Goal: Information Seeking & Learning: Learn about a topic

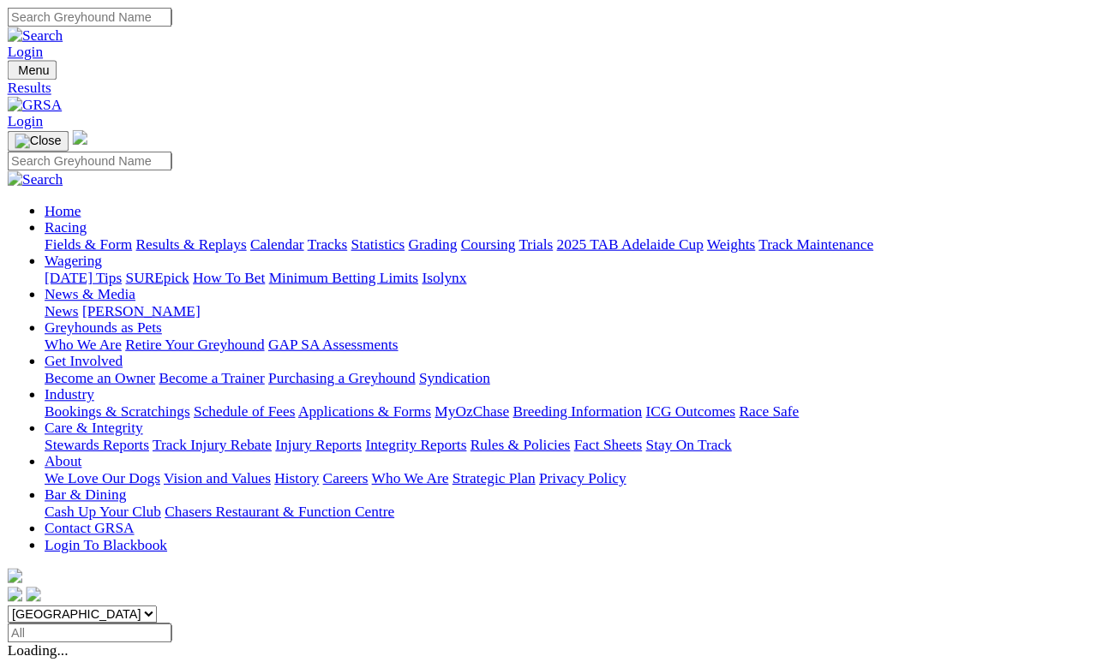
scroll to position [8, 0]
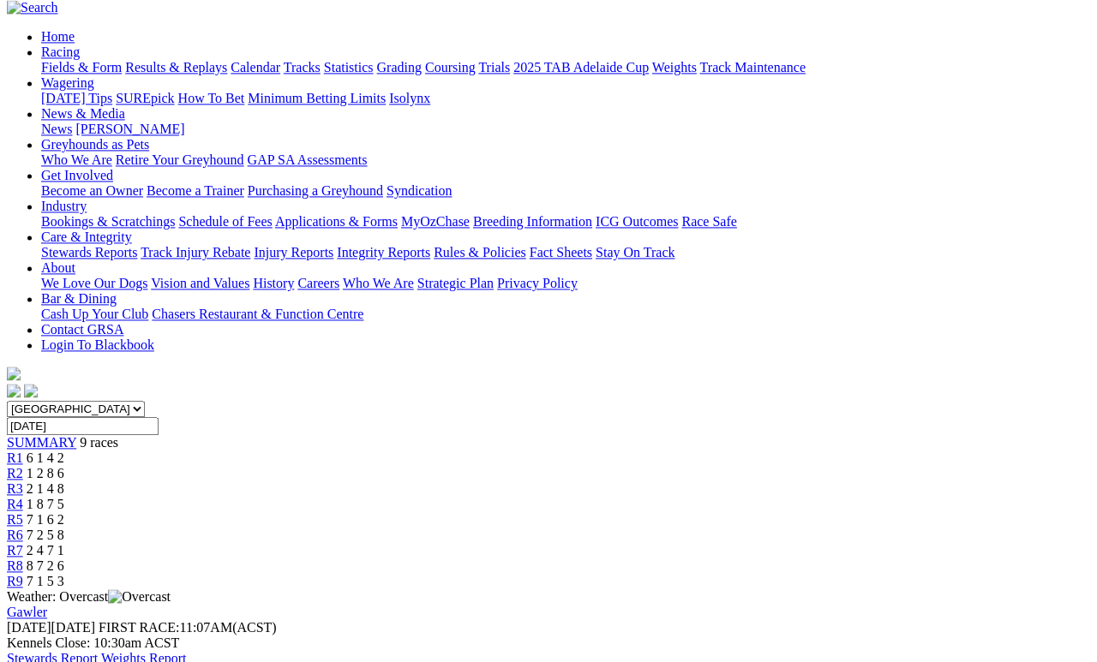
scroll to position [159, 0]
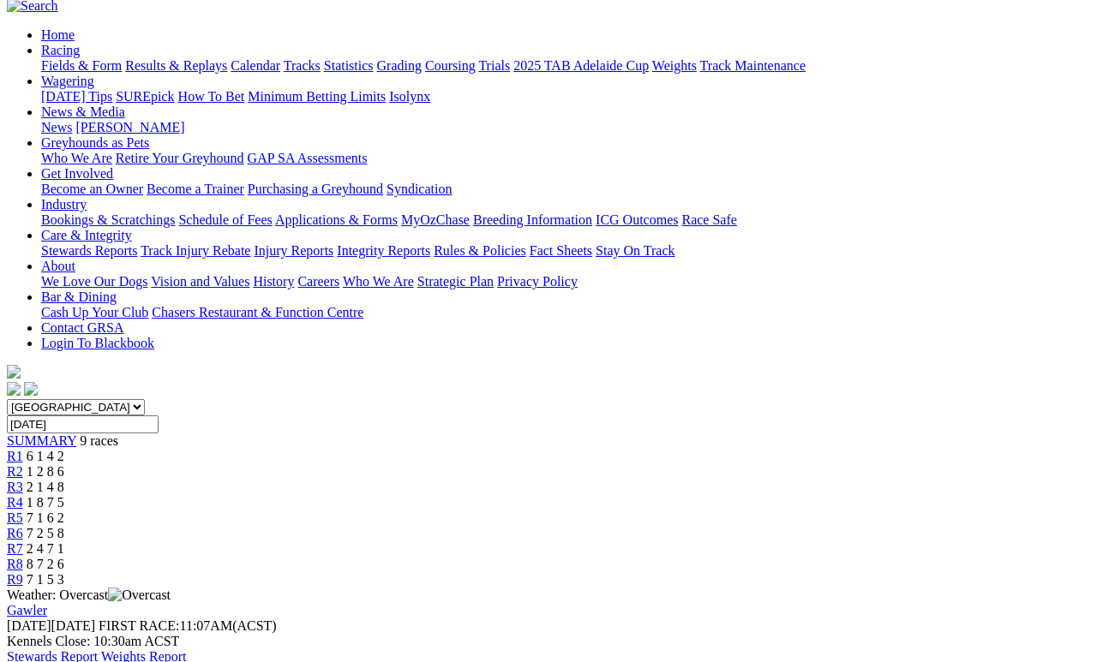
click at [23, 449] on link "R1" at bounding box center [15, 456] width 16 height 15
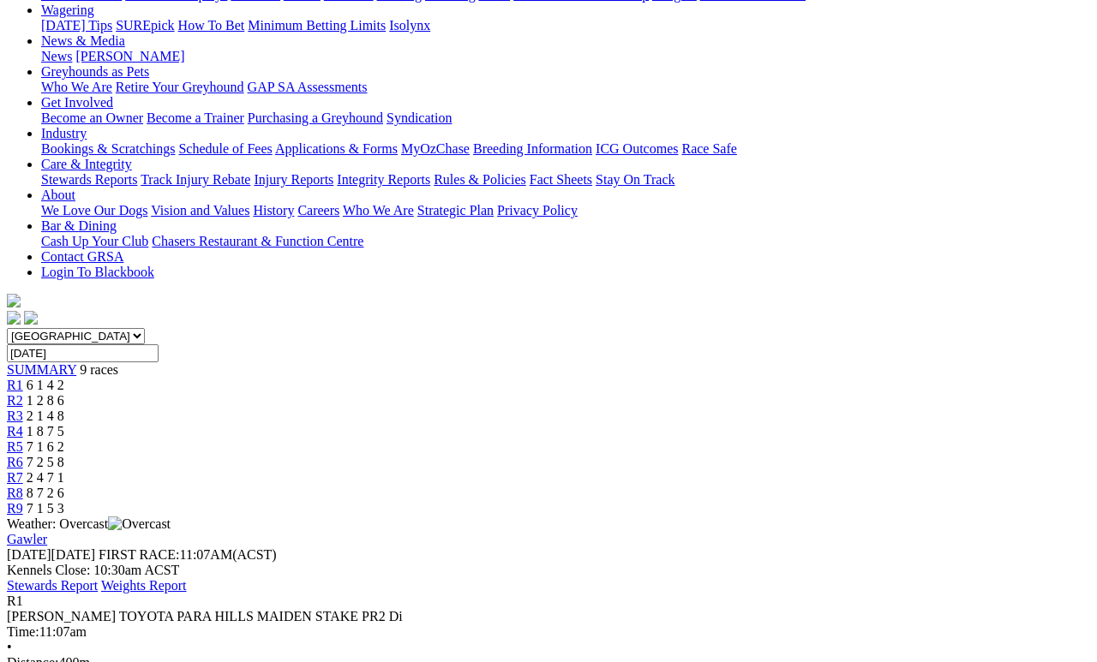
scroll to position [251, 0]
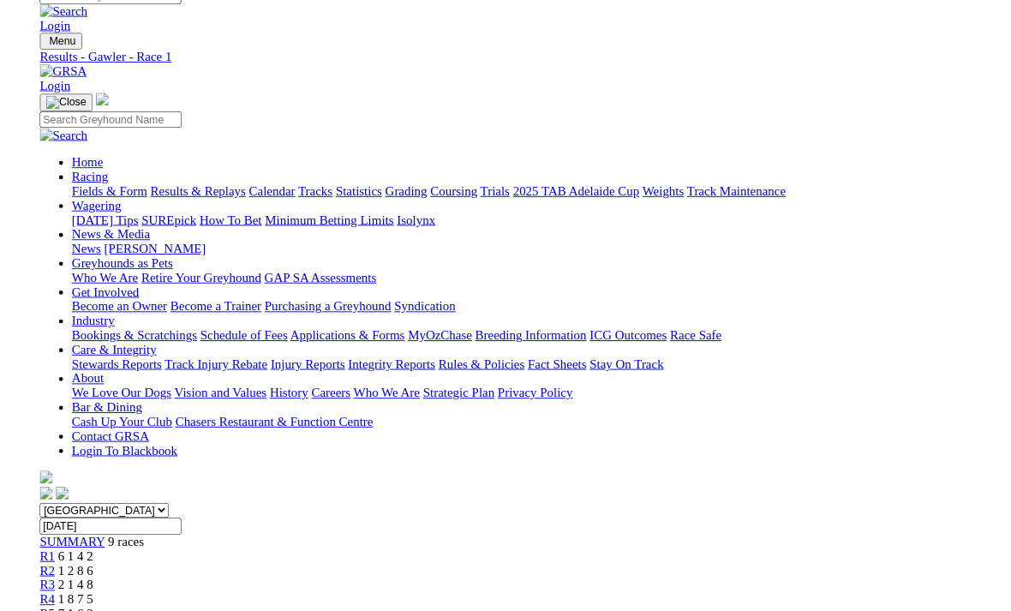
scroll to position [273, 0]
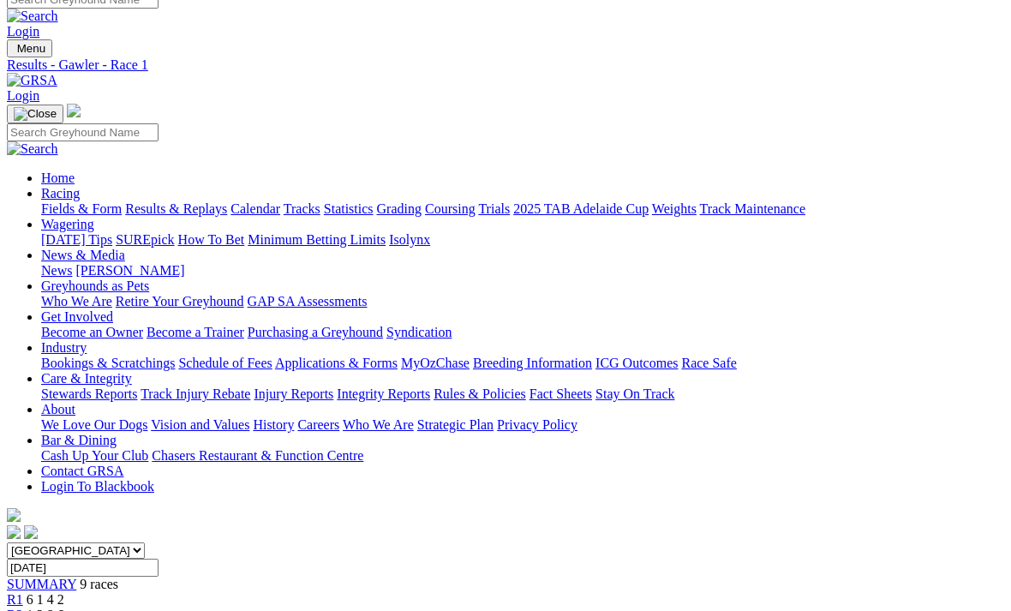
scroll to position [15, 0]
click at [23, 608] on link "R2" at bounding box center [15, 615] width 16 height 15
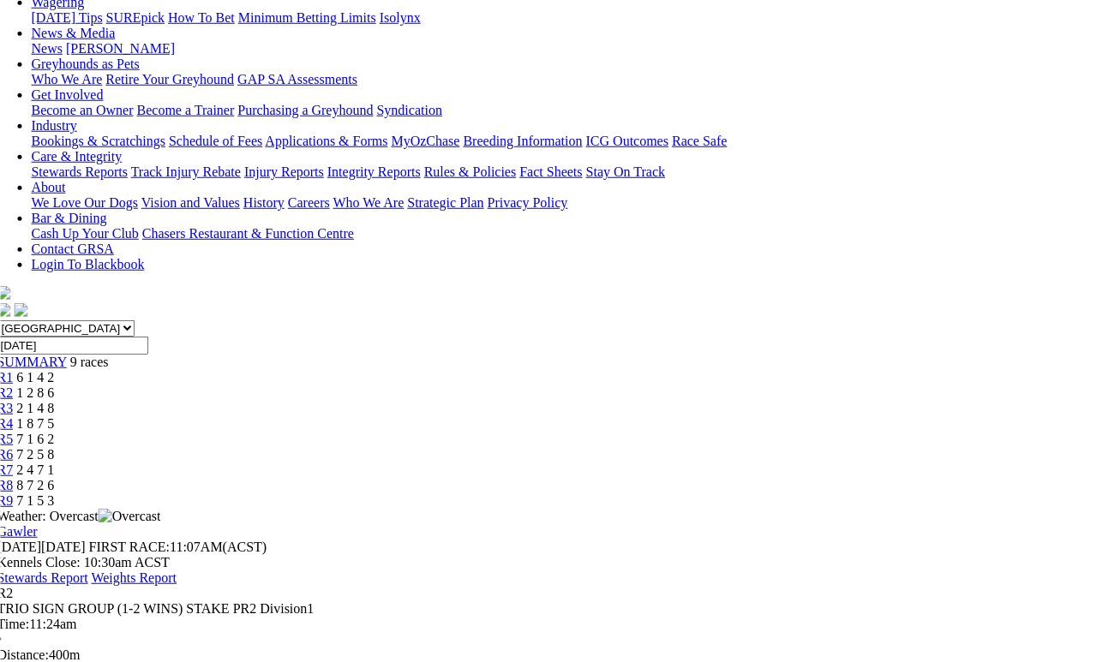
scroll to position [244, 11]
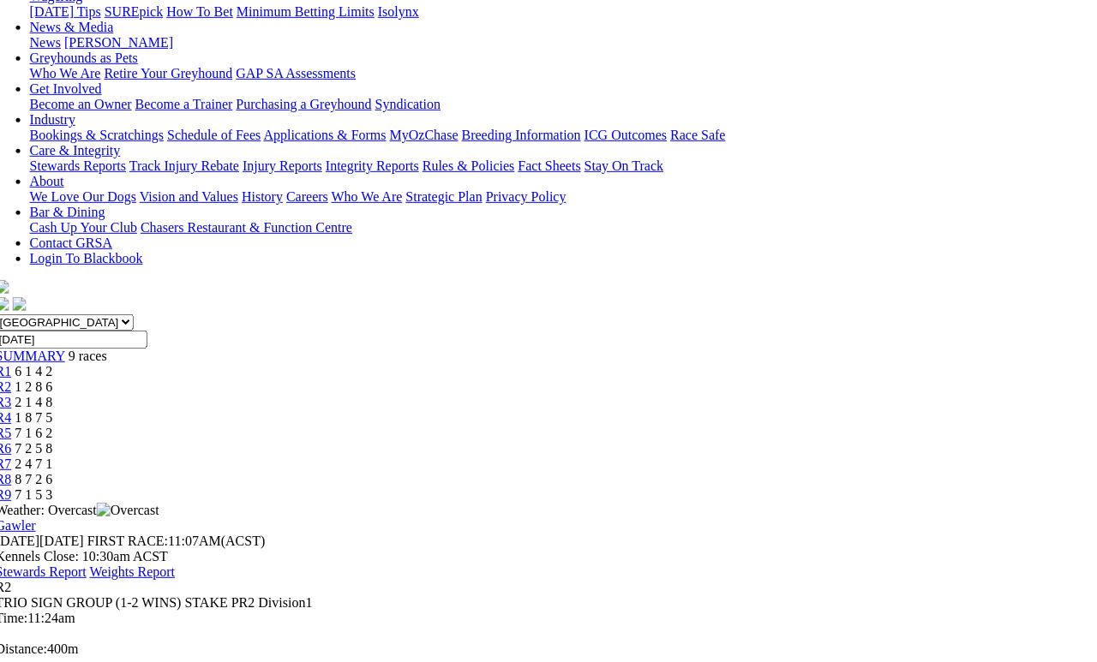
click at [53, 395] on span "2 1 4 8" at bounding box center [34, 402] width 38 height 15
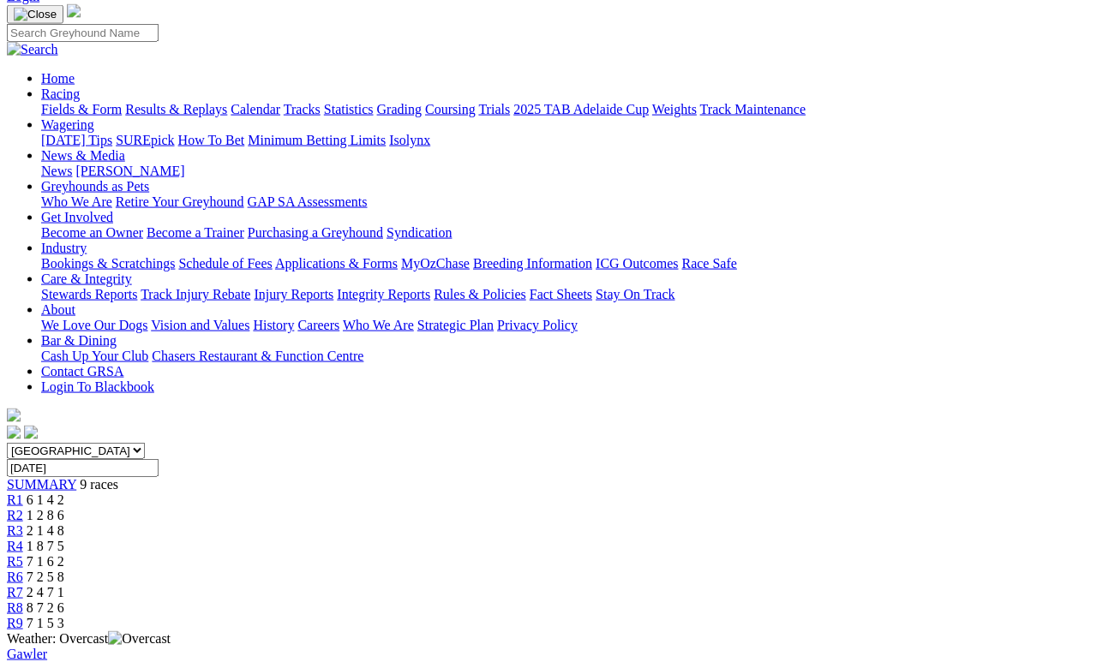
scroll to position [243, 0]
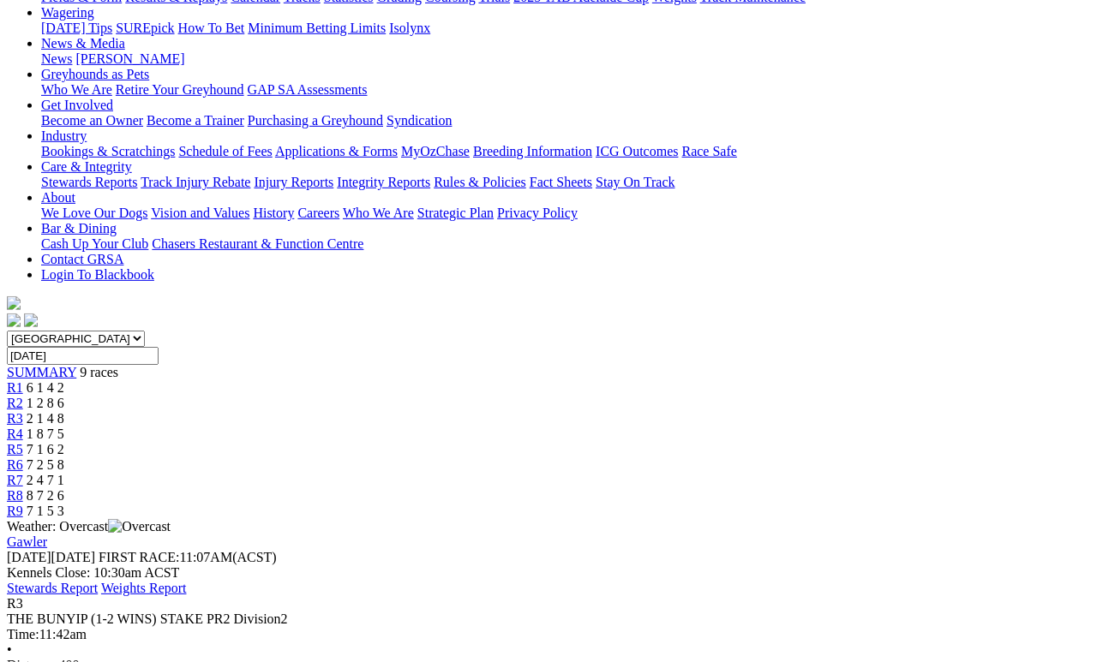
scroll to position [227, 0]
click at [23, 428] on link "R4" at bounding box center [15, 435] width 16 height 15
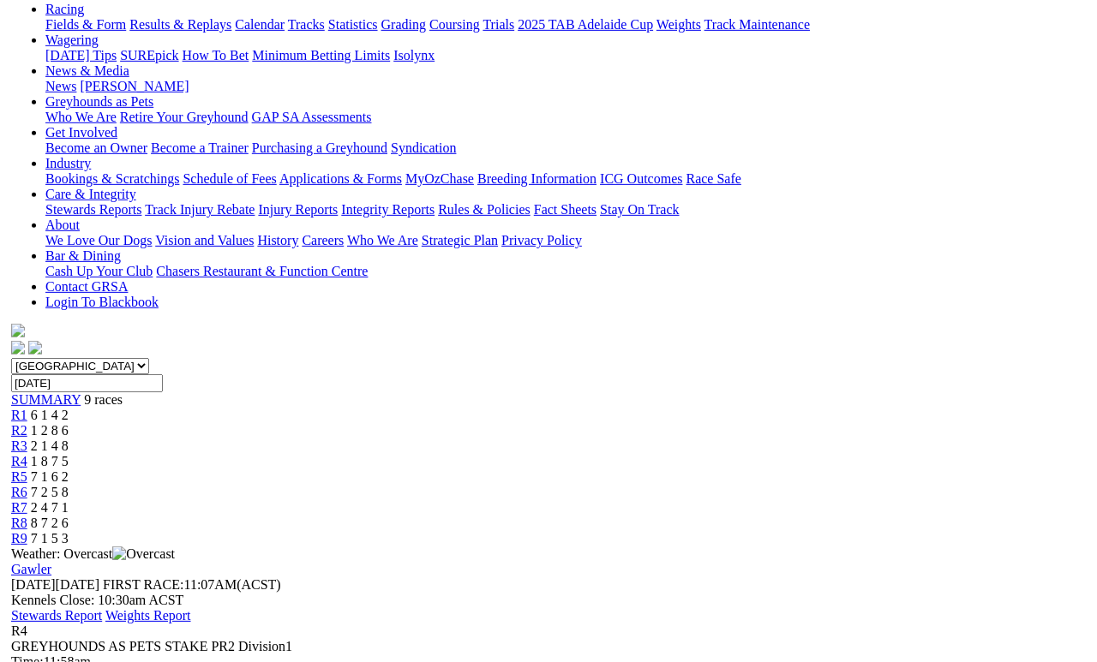
scroll to position [201, 0]
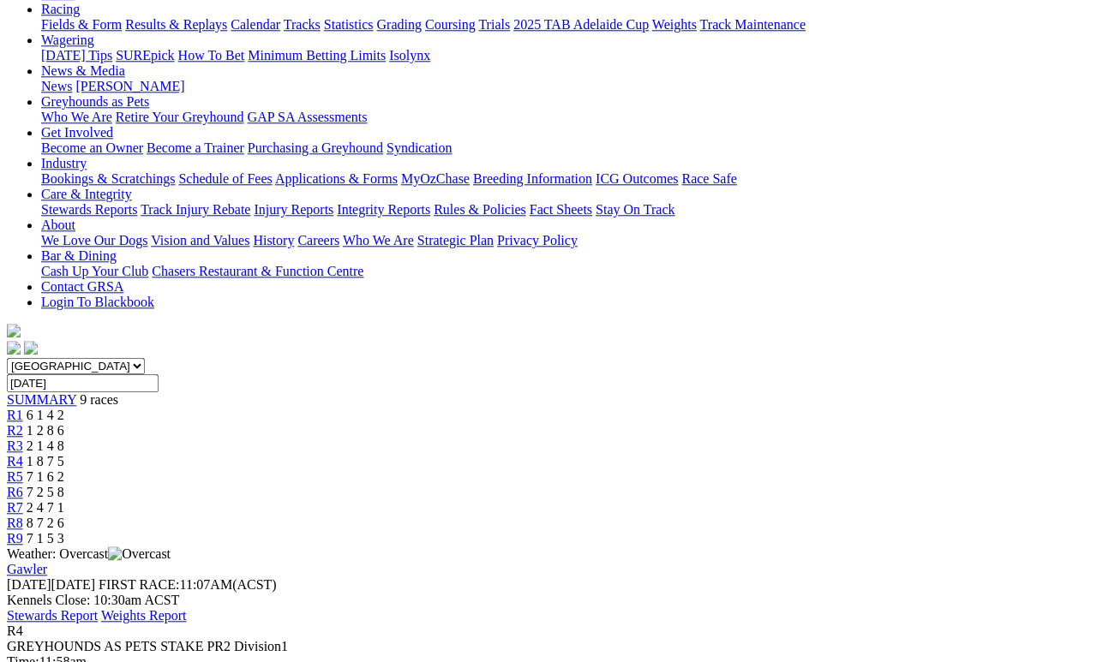
click at [23, 470] on link "R5" at bounding box center [15, 477] width 16 height 15
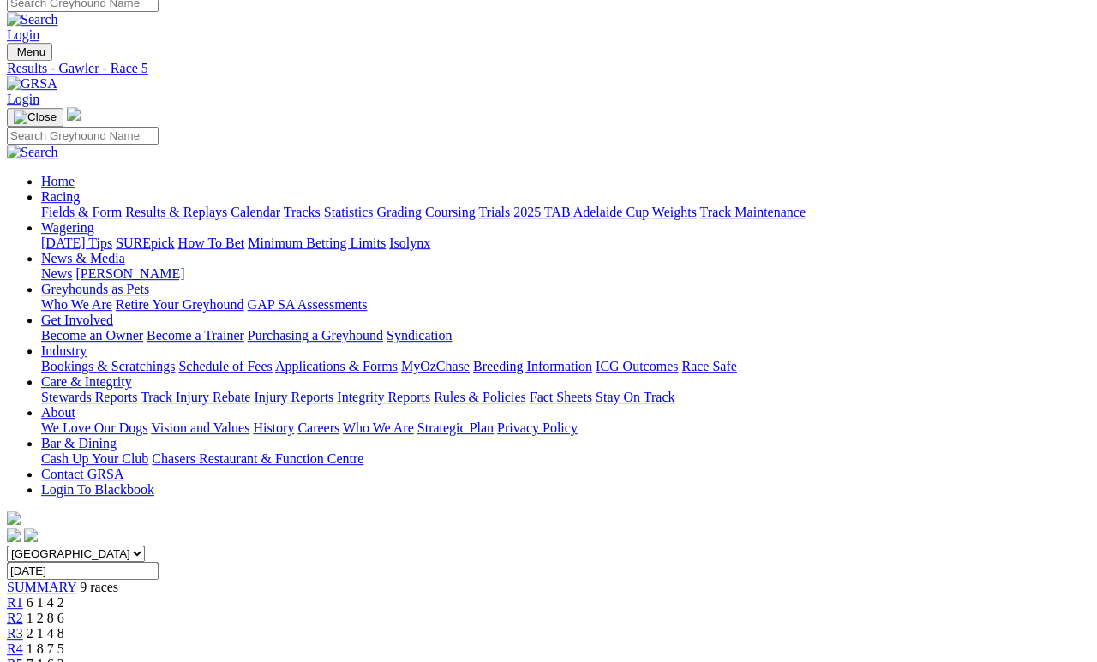
scroll to position [13, 0]
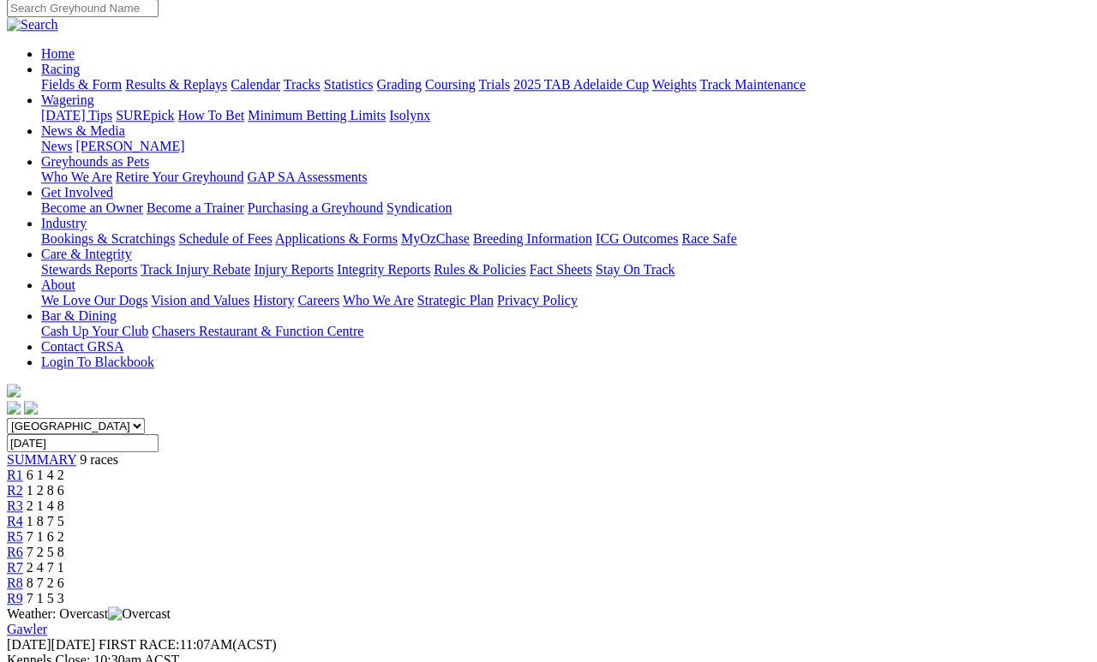
scroll to position [140, 0]
click at [23, 561] on link "R7" at bounding box center [15, 568] width 16 height 15
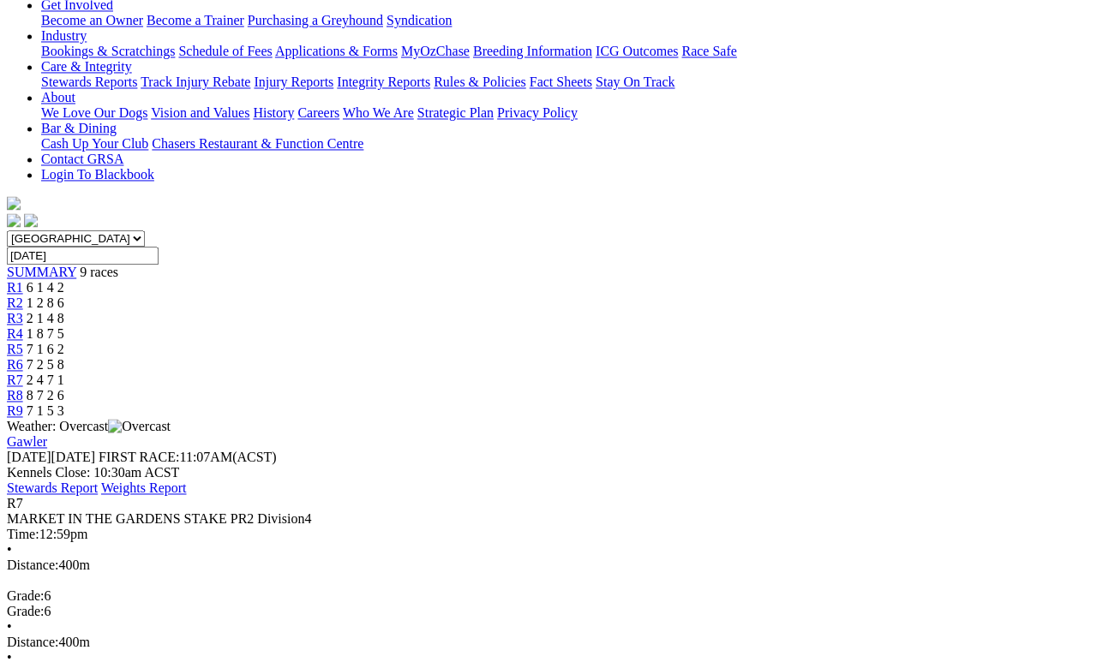
scroll to position [328, 0]
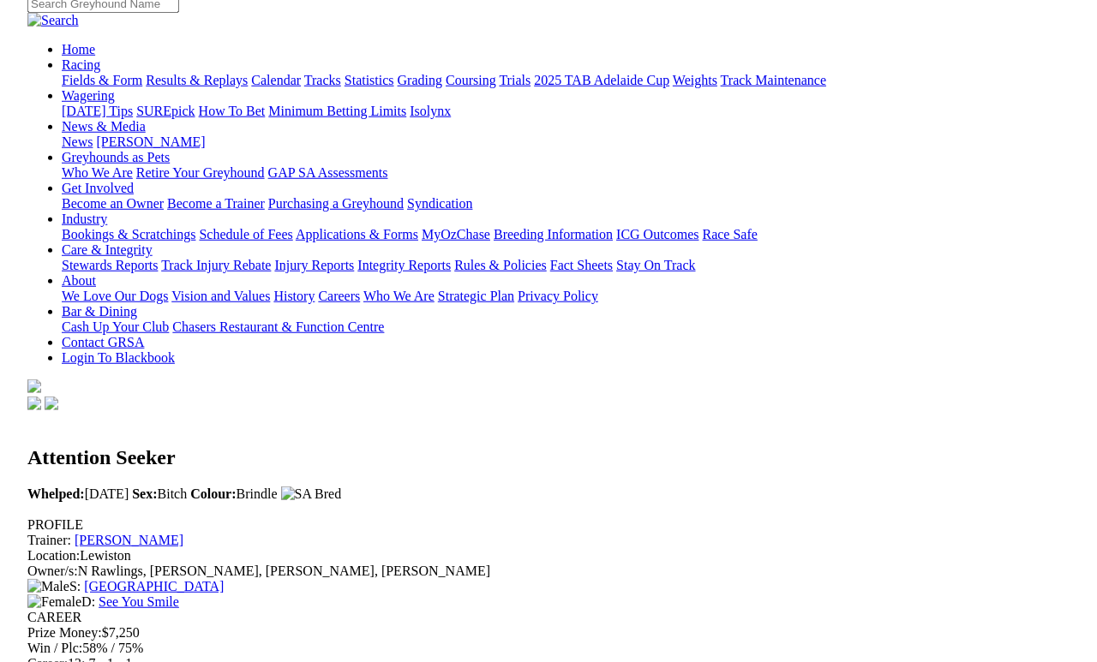
scroll to position [136, 0]
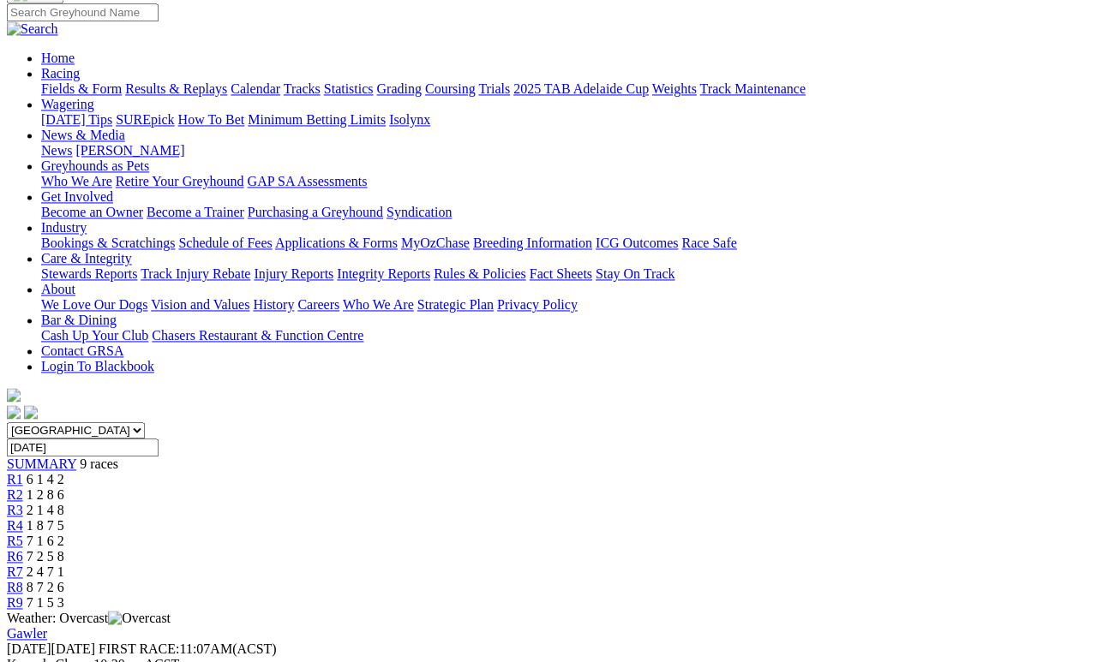
scroll to position [136, 0]
click at [23, 580] on span "R8" at bounding box center [15, 587] width 16 height 15
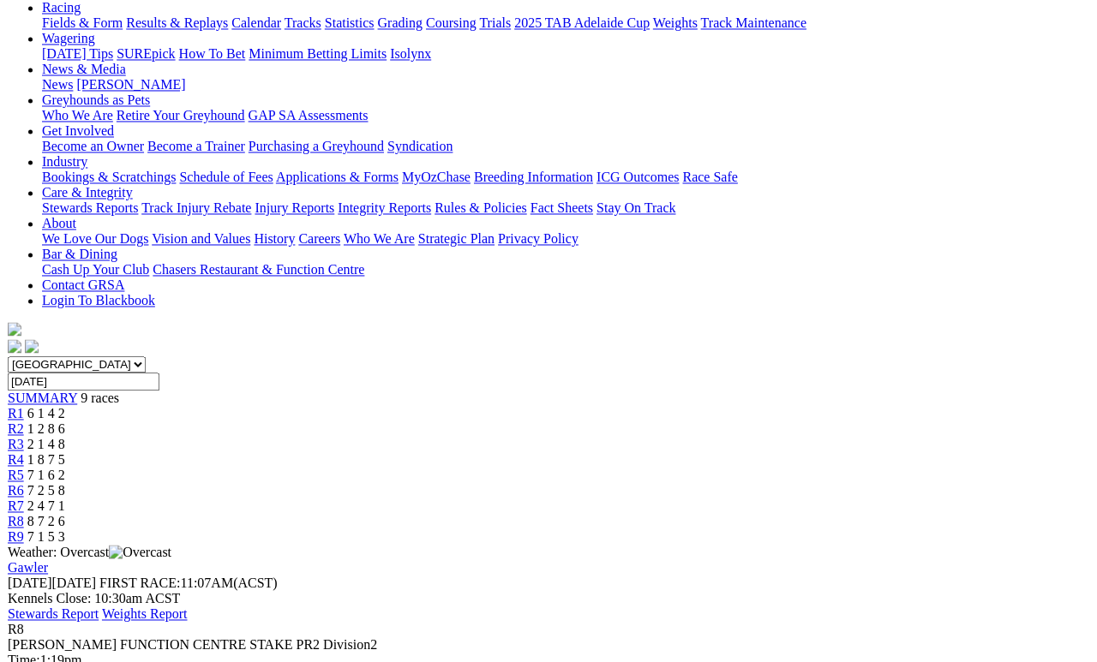
scroll to position [203, 0]
click at [64, 529] on span "7 1 5 3" at bounding box center [46, 536] width 38 height 15
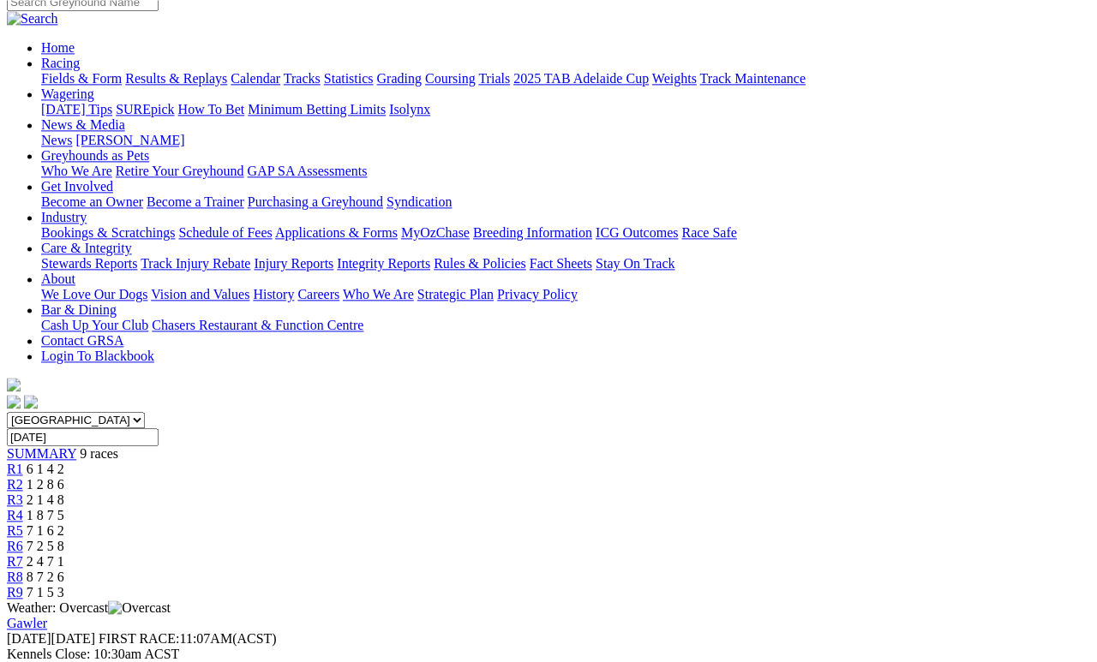
scroll to position [146, 0]
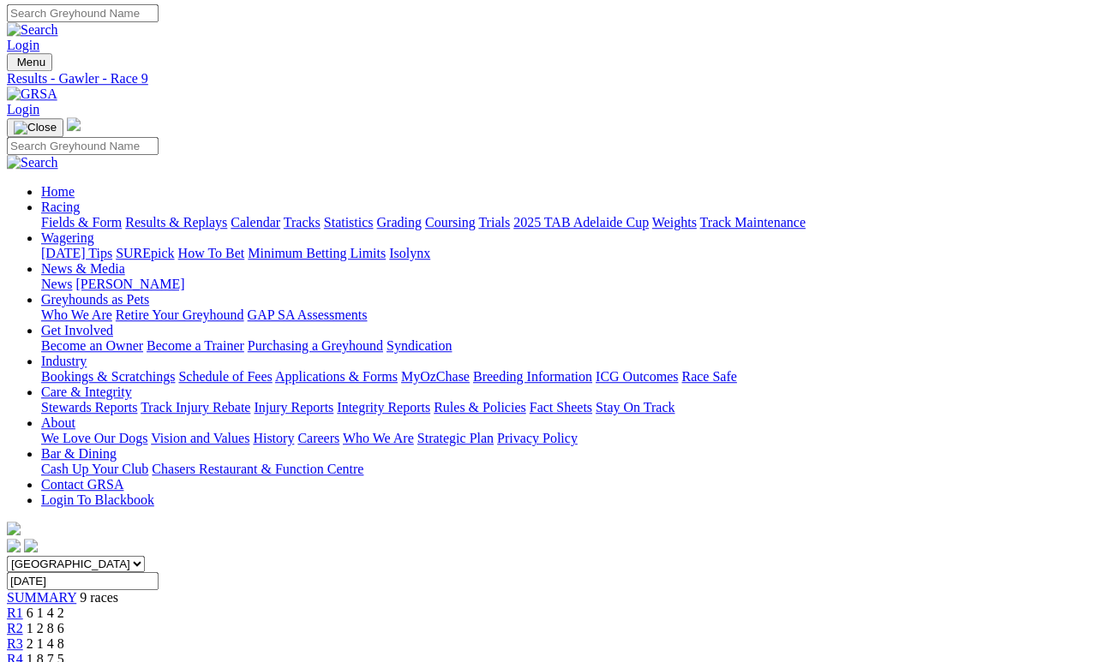
scroll to position [0, 0]
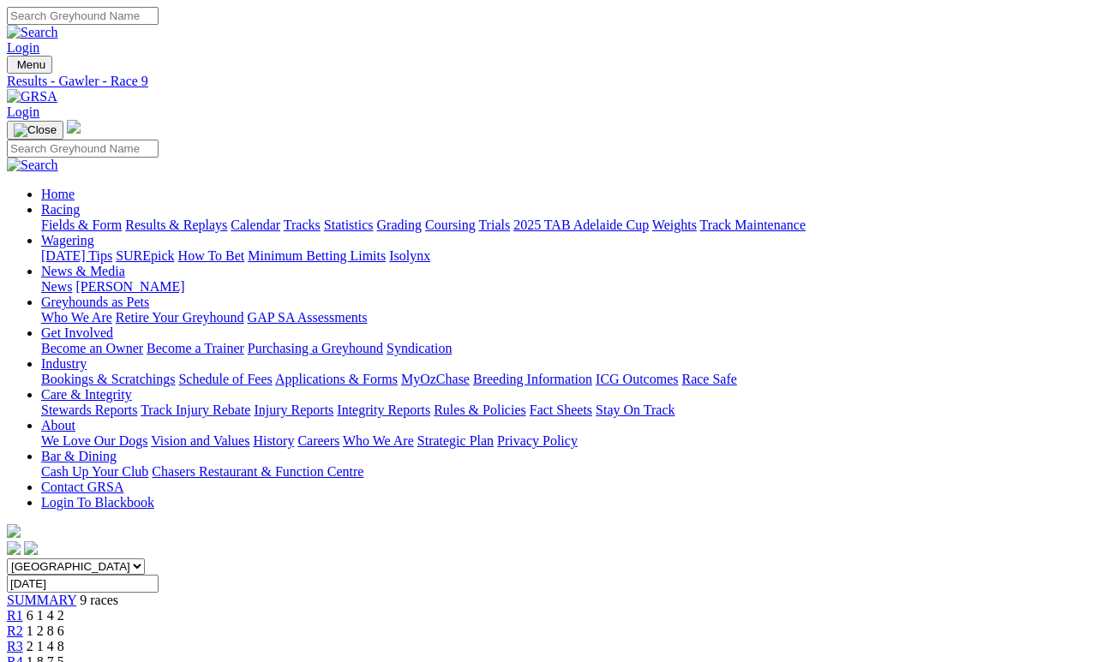
click at [67, 218] on link "Fields & Form" at bounding box center [81, 225] width 81 height 15
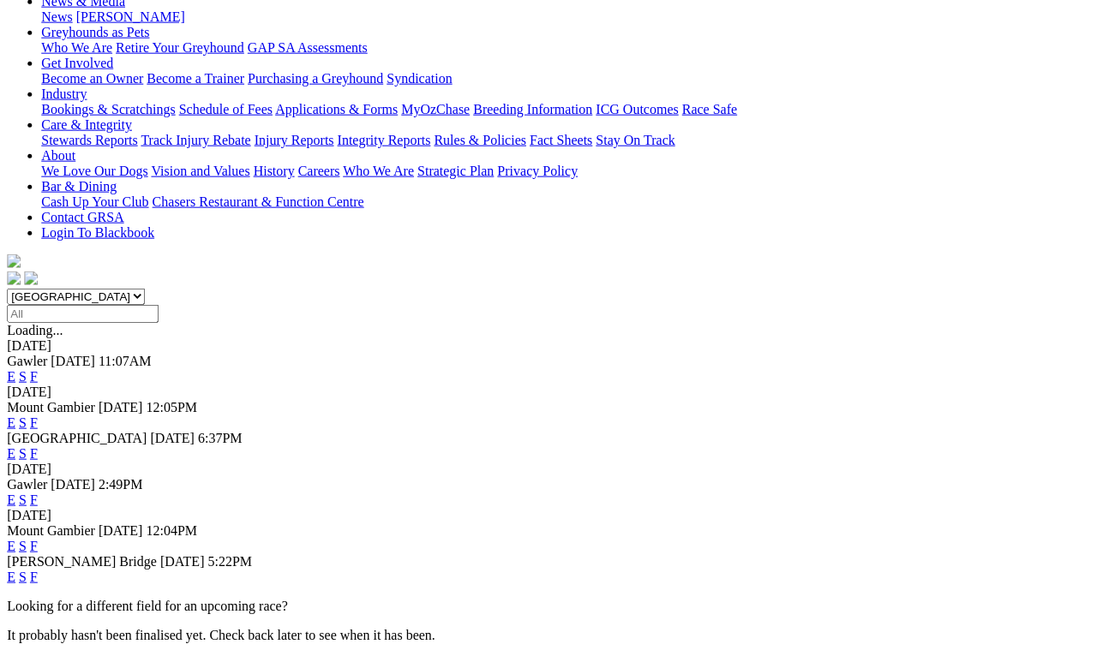
scroll to position [271, 3]
click at [38, 492] on link "F" at bounding box center [34, 499] width 8 height 15
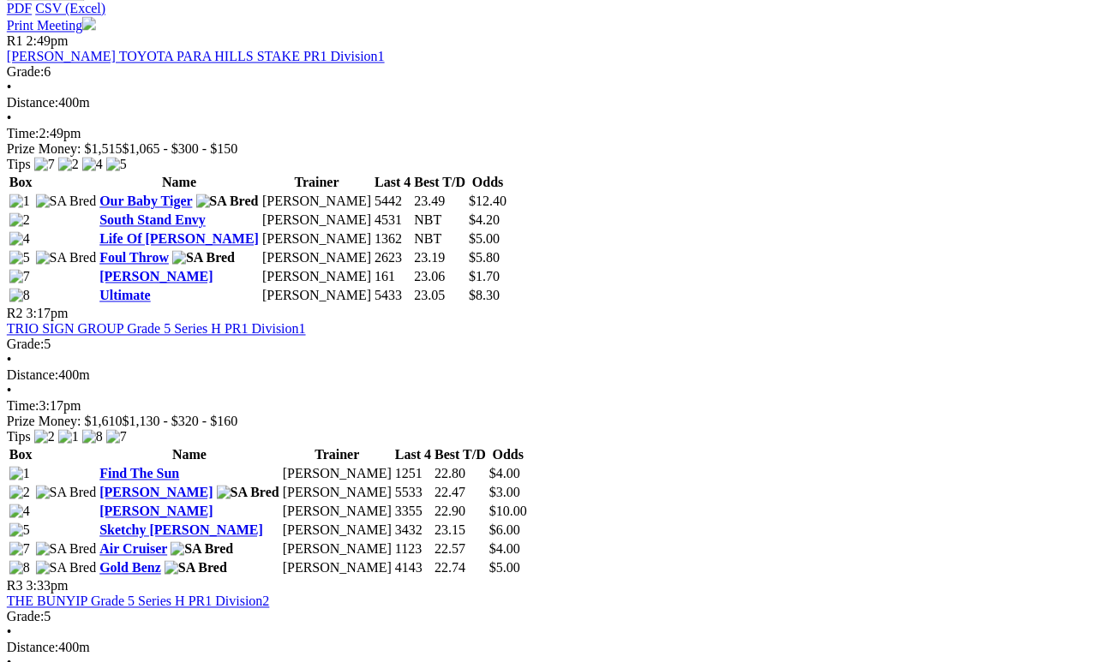
scroll to position [860, 26]
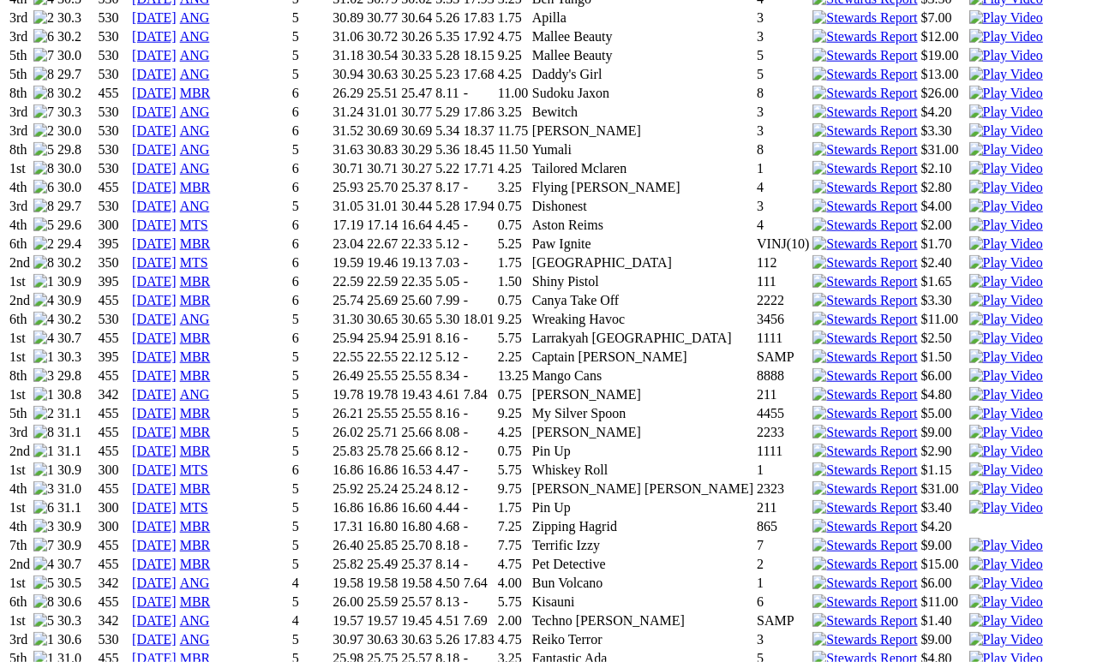
scroll to position [1620, 0]
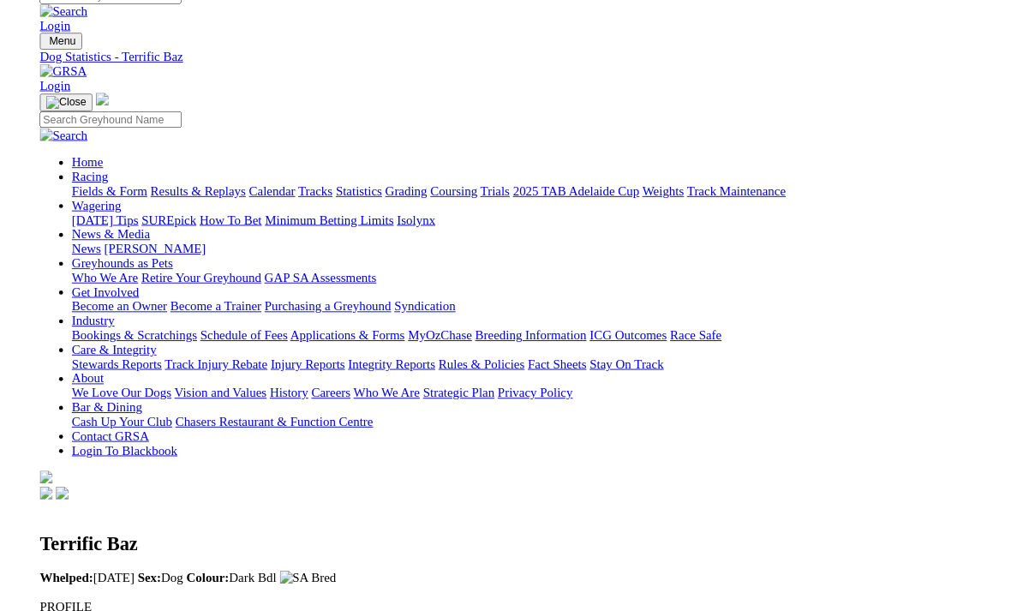
scroll to position [1643, 0]
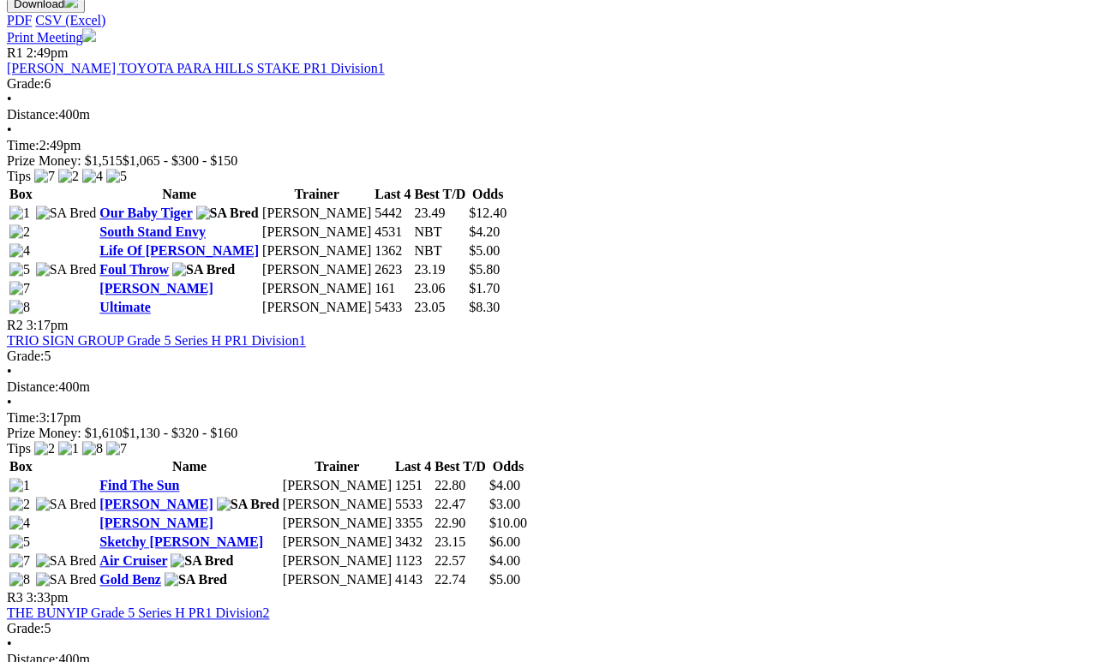
scroll to position [847, 0]
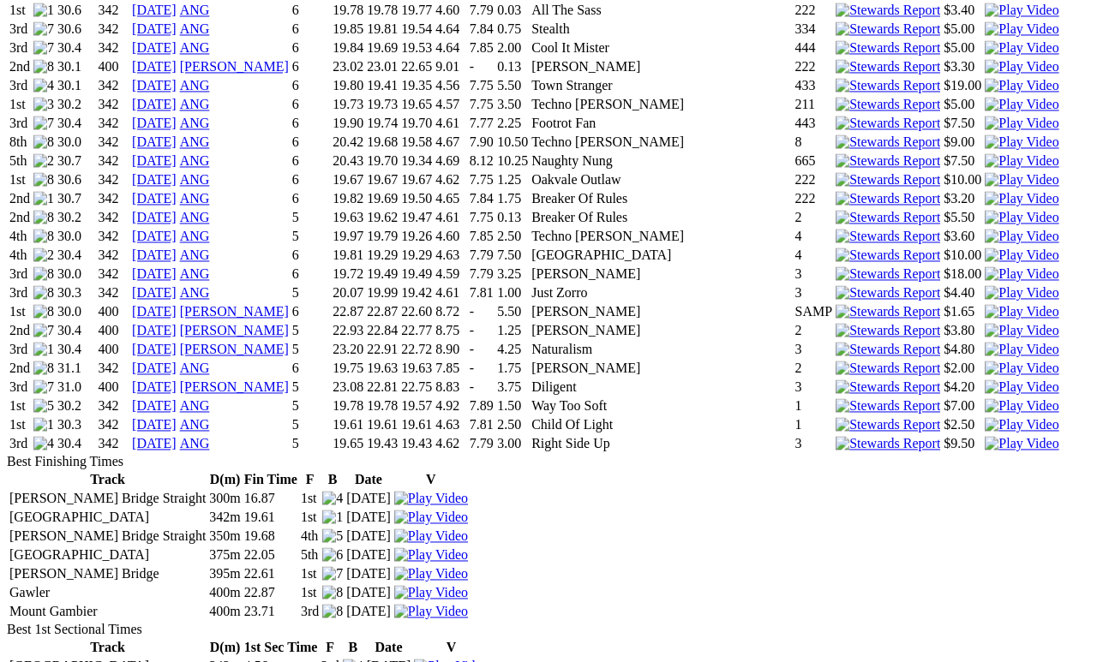
scroll to position [2195, 0]
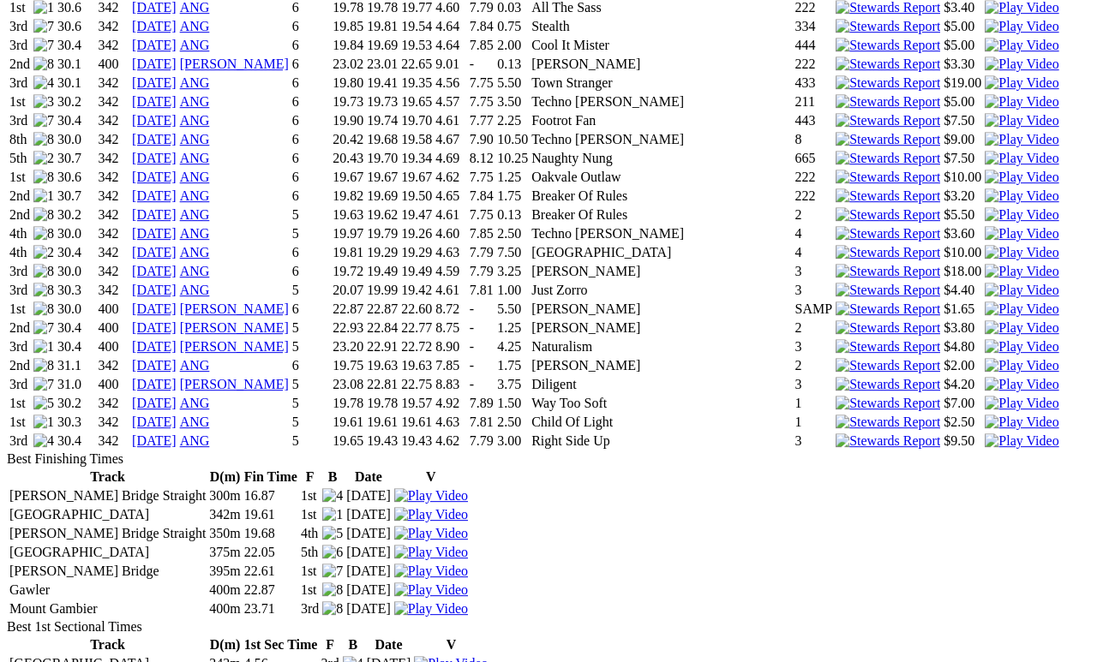
click at [985, 377] on img at bounding box center [1022, 384] width 74 height 15
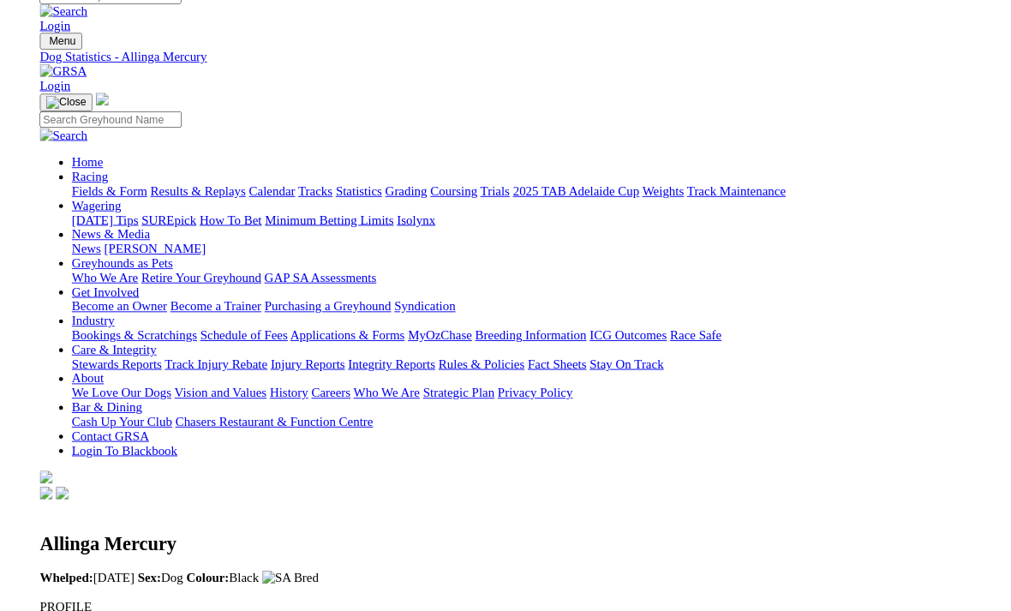
scroll to position [2217, 0]
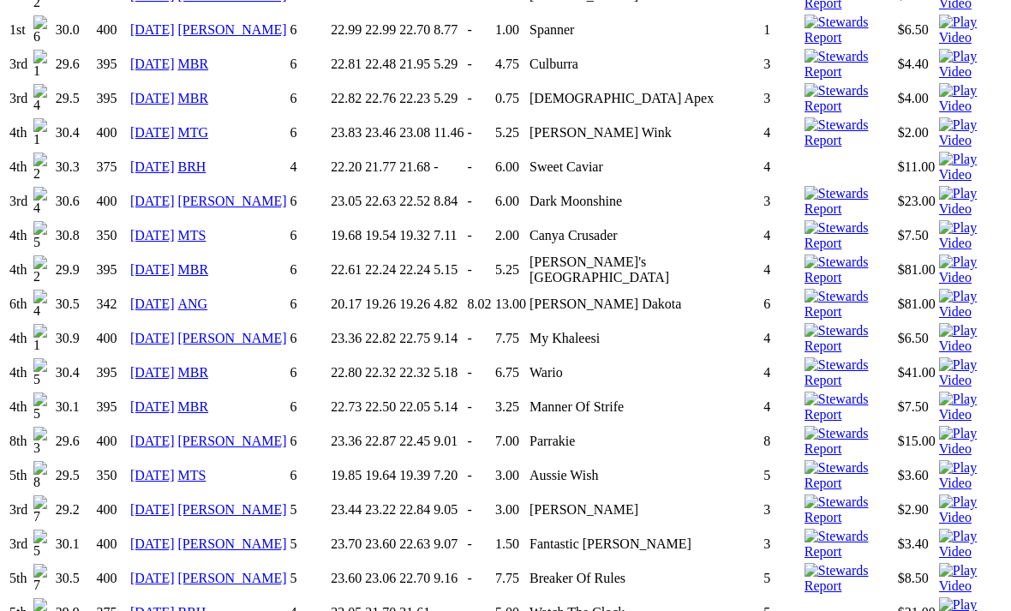
scroll to position [1720, 0]
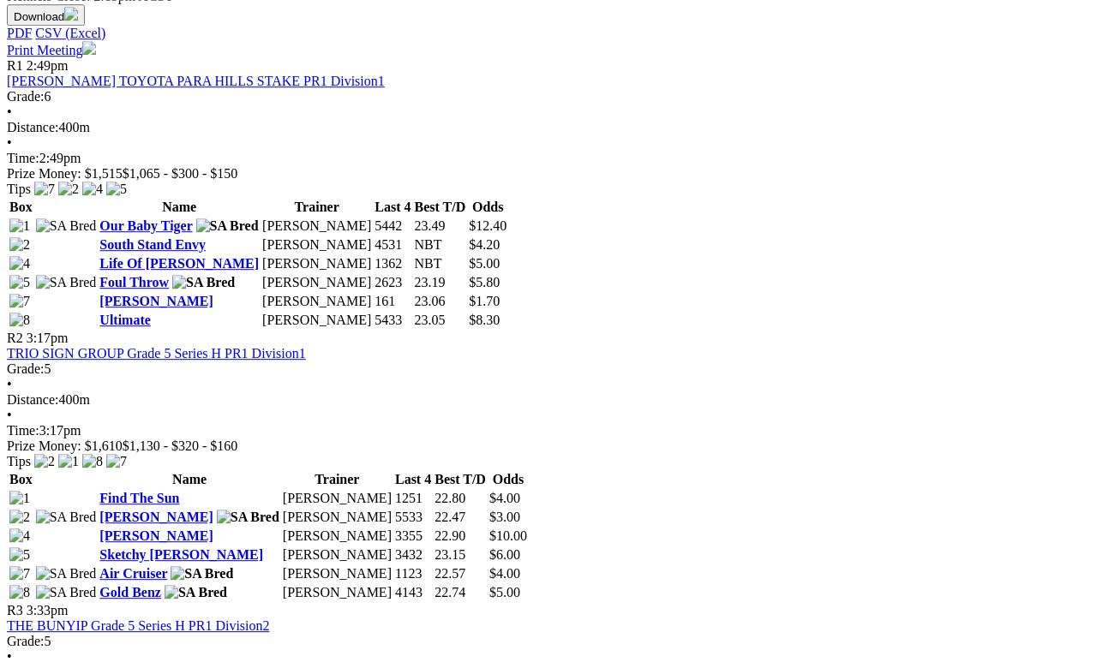
scroll to position [832, 0]
